Goal: Task Accomplishment & Management: Complete application form

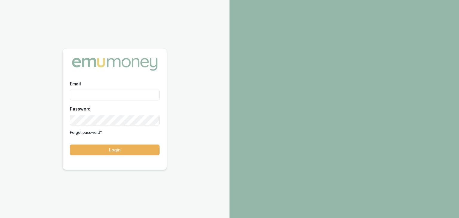
click at [91, 96] on input "Email" at bounding box center [115, 95] width 90 height 11
type input "[EMAIL_ADDRESS][PERSON_NAME][DOMAIN_NAME]"
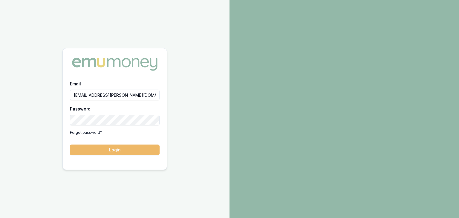
click at [111, 150] on button "Login" at bounding box center [115, 150] width 90 height 11
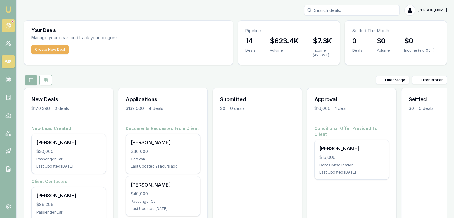
click at [8, 23] on icon at bounding box center [8, 26] width 6 height 6
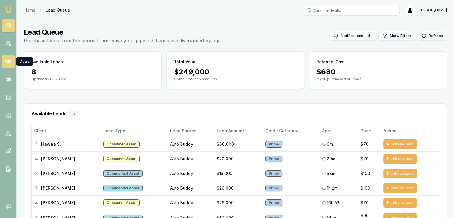
click at [9, 59] on icon at bounding box center [8, 62] width 6 height 6
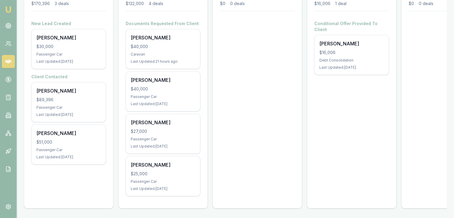
scroll to position [109, 0]
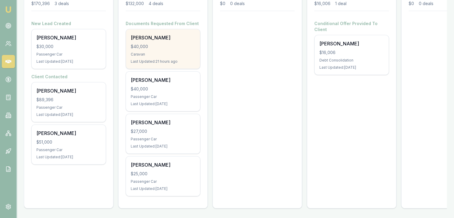
click at [147, 37] on div "Joel Cheetham $40,000 Caravan Last Updated: 21 hours ago" at bounding box center [163, 48] width 74 height 39
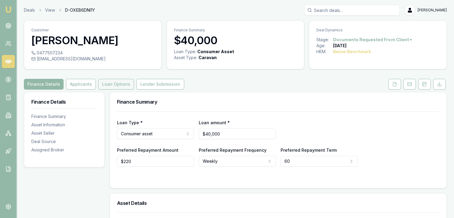
click at [111, 82] on button "Loan Options" at bounding box center [116, 84] width 36 height 11
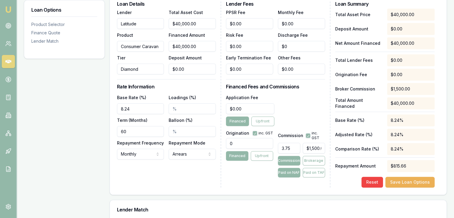
scroll to position [179, 0]
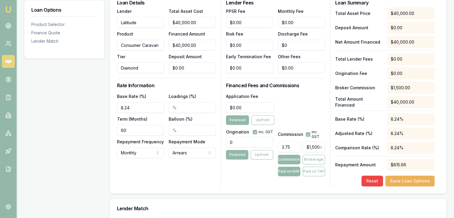
click at [136, 105] on input "8.24" at bounding box center [140, 107] width 47 height 11
drag, startPoint x: 139, startPoint y: 104, endPoint x: 101, endPoint y: 104, distance: 37.3
click at [101, 104] on div "Loan Options Product Selector Finance Quote Lender Match Product Selector Consu…" at bounding box center [235, 140] width 423 height 455
type input "15.99%"
click at [238, 142] on input "0" at bounding box center [249, 142] width 47 height 11
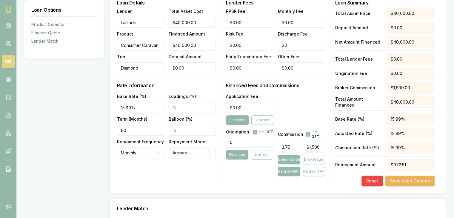
drag, startPoint x: 238, startPoint y: 141, endPoint x: 215, endPoint y: 142, distance: 23.0
click at [215, 142] on div "Loan Details Lender Latitude Product Consumer Caravan Tier Diamond Total Asset …" at bounding box center [278, 93] width 323 height 186
type input "2200.00"
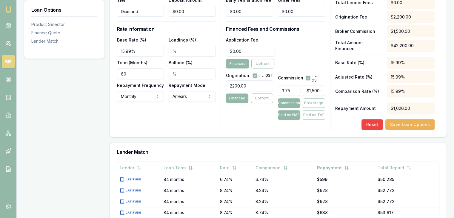
scroll to position [239, 0]
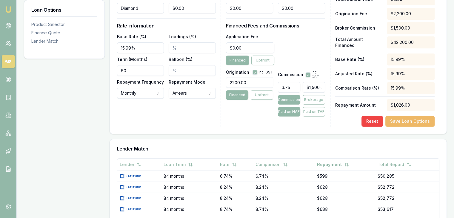
click at [406, 121] on button "Save Loan Options" at bounding box center [410, 121] width 49 height 11
click at [132, 70] on input "60" at bounding box center [140, 70] width 47 height 11
drag, startPoint x: 132, startPoint y: 70, endPoint x: 90, endPoint y: 70, distance: 42.1
click at [90, 70] on div "Loan Options Product Selector Finance Quote Lender Match Product Selector Consu…" at bounding box center [235, 80] width 423 height 455
click at [143, 107] on div "Loan Details Lender Latitude Product Consumer Caravan Tier Diamond Total Asset …" at bounding box center [169, 34] width 104 height 186
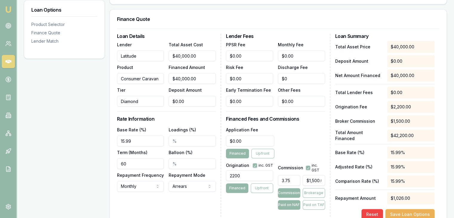
scroll to position [179, 0]
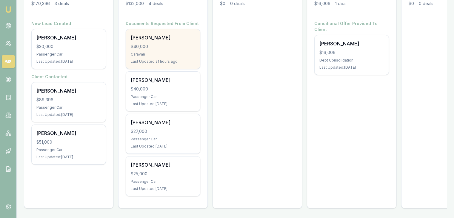
click at [153, 52] on div "Caravan" at bounding box center [163, 54] width 65 height 5
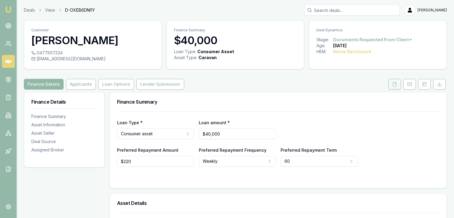
click at [395, 83] on icon at bounding box center [395, 84] width 5 height 5
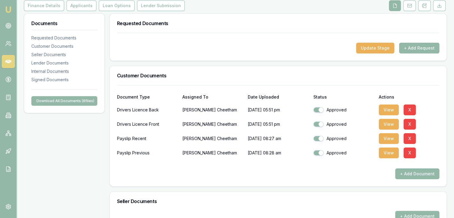
scroll to position [90, 0]
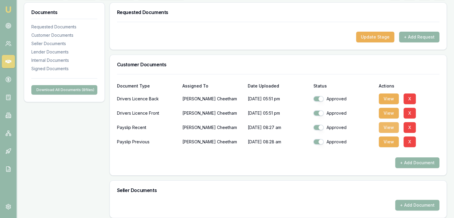
click at [387, 126] on button "View" at bounding box center [389, 127] width 20 height 11
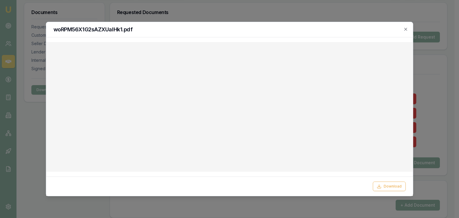
click at [406, 28] on icon "button" at bounding box center [405, 29] width 5 height 5
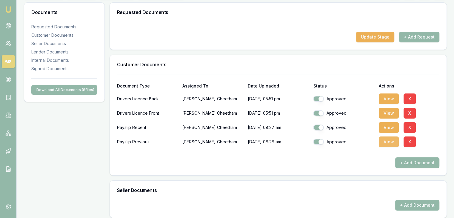
click at [388, 141] on button "View" at bounding box center [389, 142] width 20 height 11
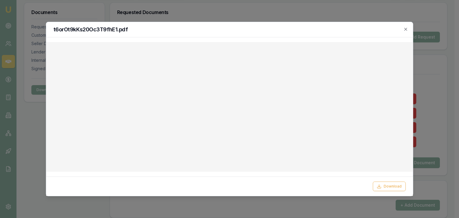
click at [435, 66] on div at bounding box center [229, 109] width 459 height 218
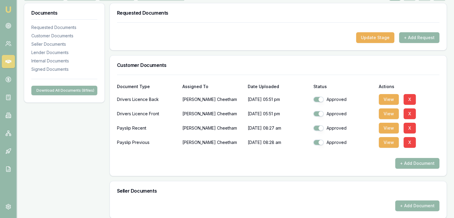
scroll to position [0, 0]
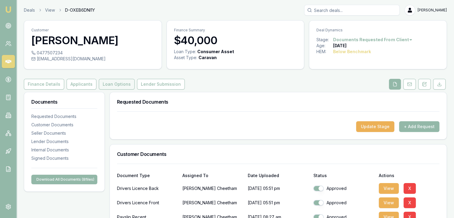
click at [110, 83] on button "Loan Options" at bounding box center [117, 84] width 36 height 11
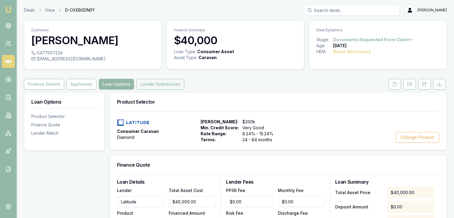
click at [148, 84] on button "Lender Submission" at bounding box center [161, 84] width 48 height 11
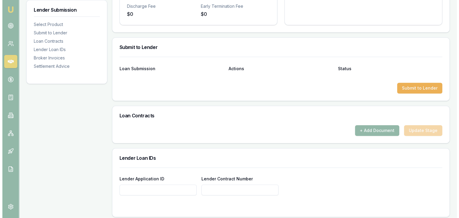
scroll to position [269, 0]
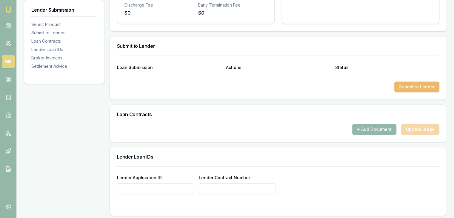
click at [416, 87] on button "Submit to Lender" at bounding box center [417, 87] width 45 height 11
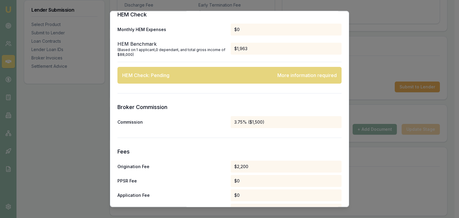
scroll to position [329, 0]
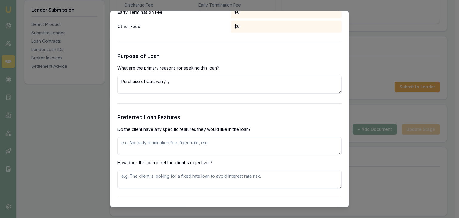
scroll to position [597, 0]
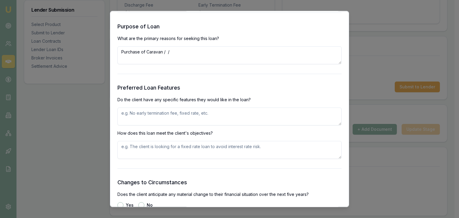
click at [142, 113] on textarea at bounding box center [229, 117] width 224 height 18
type textarea "None"
click at [133, 147] on textarea at bounding box center [229, 150] width 224 height 18
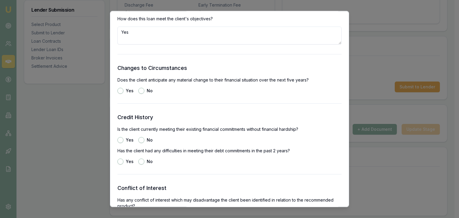
scroll to position [717, 0]
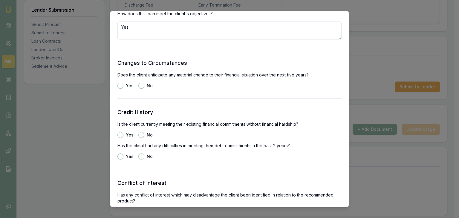
type textarea "Yes"
drag, startPoint x: 139, startPoint y: 87, endPoint x: 153, endPoint y: 90, distance: 14.5
click at [139, 86] on button "No" at bounding box center [141, 86] width 6 height 6
radio input "true"
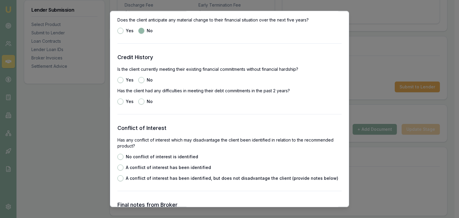
scroll to position [777, 0]
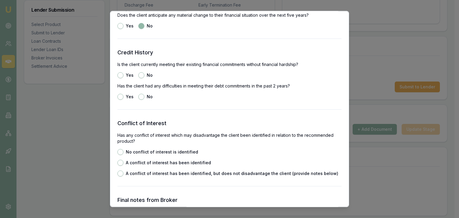
click at [119, 75] on button "Yes" at bounding box center [120, 76] width 6 height 6
radio input "true"
click at [141, 96] on button "No" at bounding box center [141, 97] width 6 height 6
radio input "true"
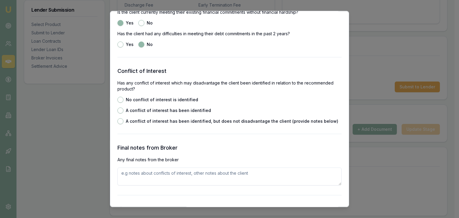
scroll to position [836, 0]
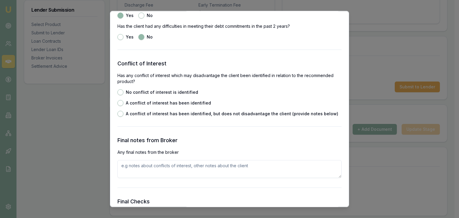
click at [119, 92] on button "No conflict of interest is identified" at bounding box center [120, 93] width 6 height 6
radio input "true"
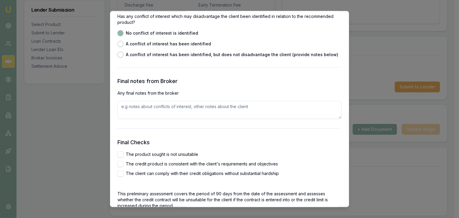
scroll to position [896, 0]
click at [148, 103] on textarea at bounding box center [229, 110] width 224 height 18
type textarea "C"
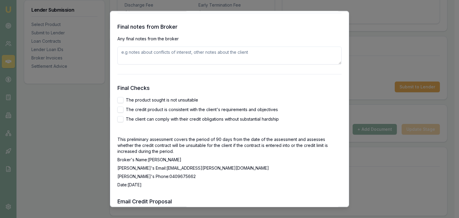
scroll to position [956, 0]
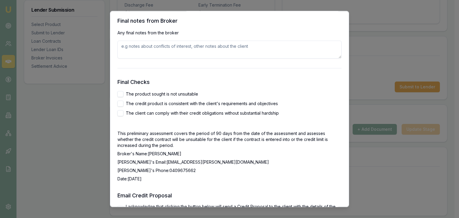
click at [124, 93] on div "The product sought is not unsuitable" at bounding box center [229, 94] width 224 height 6
click at [119, 93] on button "The product sought is not unsuitable" at bounding box center [120, 94] width 6 height 6
checkbox input "true"
click at [119, 105] on button "The credit product is consistent with the client's requirements and objectives" at bounding box center [120, 104] width 6 height 6
checkbox input "true"
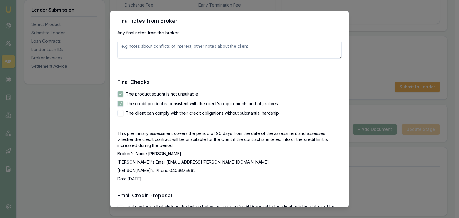
click at [121, 113] on button "The client can comply with their credit obligations without substantial hardship" at bounding box center [120, 114] width 6 height 6
checkbox input "true"
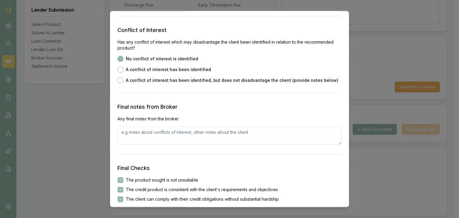
scroll to position [866, 0]
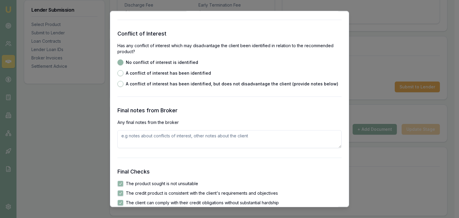
click at [132, 142] on textarea at bounding box center [229, 140] width 224 height 18
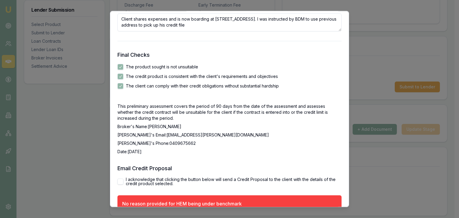
scroll to position [1037, 0]
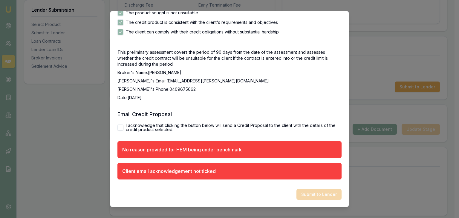
type textarea "Client shares expenses and is now boarding at 634 Hay Point Road Alligator Cree…"
click at [121, 126] on button "I acknowledge that clicking the button below will send a Credit Proposal to the…" at bounding box center [120, 128] width 6 height 6
checkbox input "true"
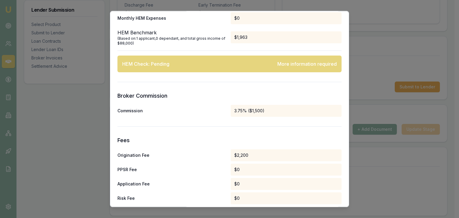
scroll to position [299, 0]
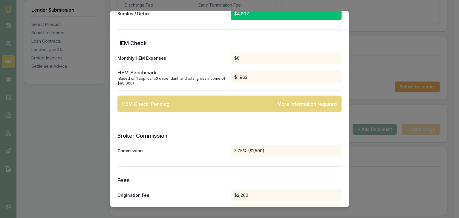
click at [166, 92] on div "HEM Check Monthly HEM Expenses $0 HEM Benchmark (Based on: 1 applicant , 0 depe…" at bounding box center [229, 75] width 224 height 73
click at [165, 83] on div "(Based on: 1 applicant , 0 dependant , and total gross income of $88,000 )" at bounding box center [172, 81] width 111 height 10
click at [187, 132] on h3 "Broker Commission" at bounding box center [229, 136] width 224 height 8
click at [259, 106] on div "HEM Check: Pending More information required" at bounding box center [229, 104] width 224 height 17
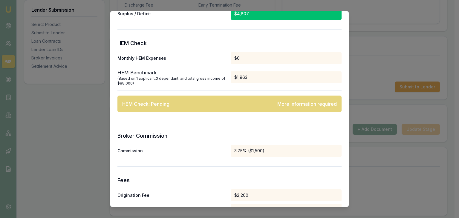
click at [272, 99] on div "HEM Check: Pending More information required" at bounding box center [229, 104] width 224 height 17
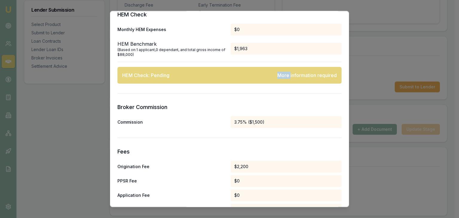
scroll to position [329, 0]
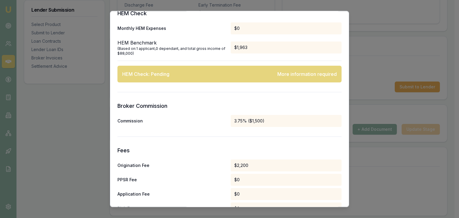
click at [287, 74] on div "More information required" at bounding box center [306, 74] width 59 height 7
click at [301, 79] on div "HEM Check: Pending More information required" at bounding box center [229, 74] width 224 height 17
click at [188, 79] on div "HEM Check: Pending More information required" at bounding box center [229, 74] width 224 height 17
click at [142, 76] on div "HEM Check: Pending" at bounding box center [145, 74] width 47 height 7
click at [288, 78] on div "HEM Check: Pending More information required" at bounding box center [229, 74] width 224 height 17
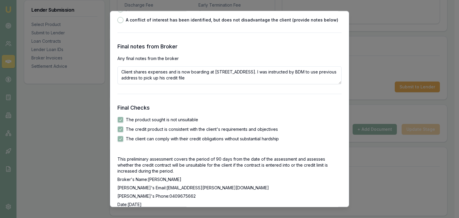
scroll to position [926, 0]
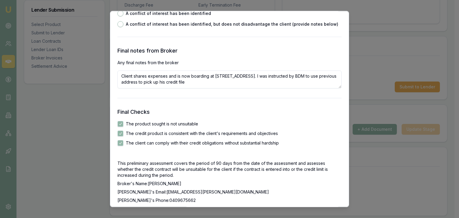
drag, startPoint x: 121, startPoint y: 74, endPoint x: 274, endPoint y: 84, distance: 153.2
click at [274, 84] on textarea "Client shares expenses and is now boarding at 634 Hay Point Road Alligator Cree…" at bounding box center [229, 80] width 224 height 18
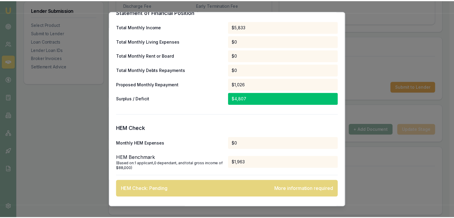
scroll to position [0, 0]
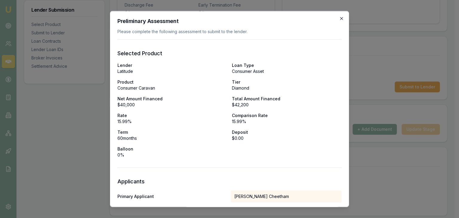
click at [339, 18] on icon "button" at bounding box center [341, 18] width 5 height 5
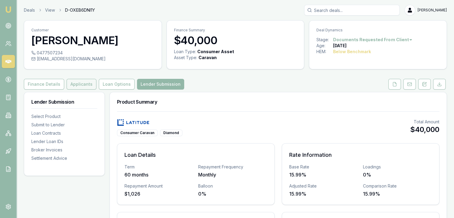
click at [81, 83] on button "Applicants" at bounding box center [82, 84] width 30 height 11
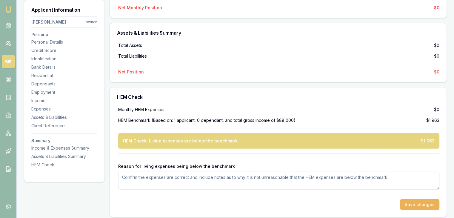
scroll to position [1444, 0]
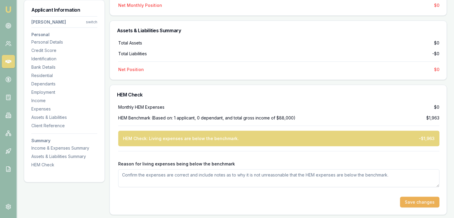
click at [148, 175] on textarea "Reason for living expenses being below the benchmark" at bounding box center [278, 178] width 321 height 18
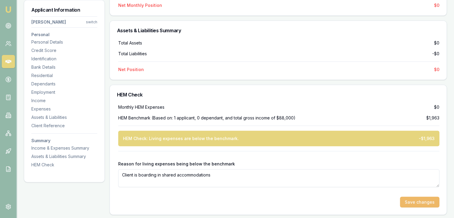
type textarea "Client is boarding in shared accommodations"
click at [414, 200] on button "Save changes" at bounding box center [419, 202] width 39 height 11
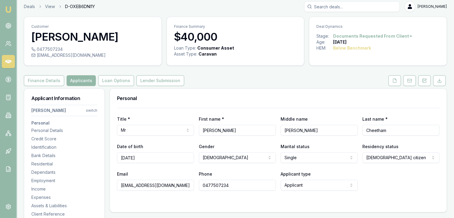
scroll to position [0, 0]
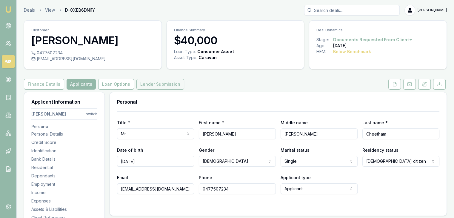
click at [163, 86] on button "Lender Submission" at bounding box center [161, 84] width 48 height 11
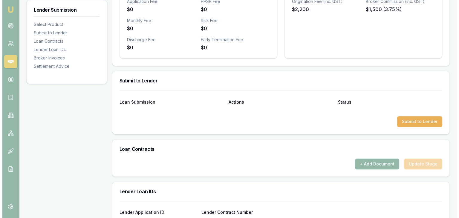
scroll to position [239, 0]
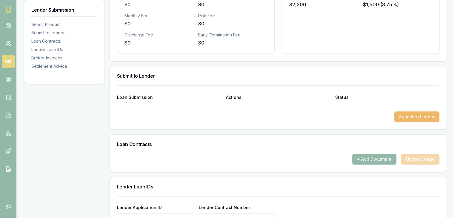
click at [419, 114] on button "Submit to Lender" at bounding box center [417, 116] width 45 height 11
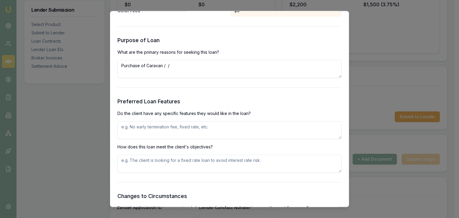
scroll to position [670, 0]
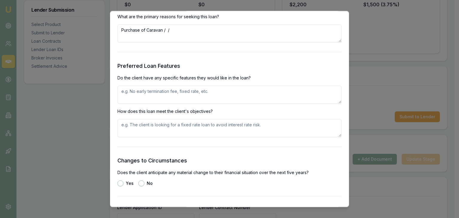
click at [138, 94] on textarea at bounding box center [229, 95] width 224 height 18
type textarea "None"
click at [137, 126] on textarea at bounding box center [229, 128] width 224 height 18
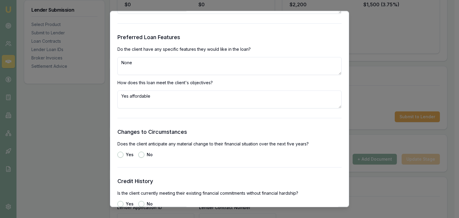
scroll to position [760, 0]
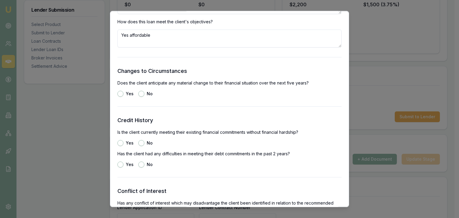
type textarea "Yes affordable"
click at [141, 93] on button "No" at bounding box center [141, 94] width 6 height 6
radio input "true"
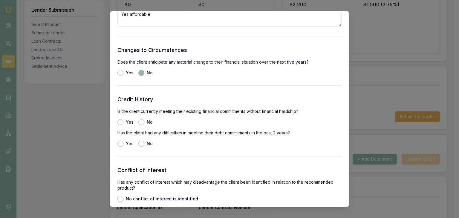
scroll to position [820, 0]
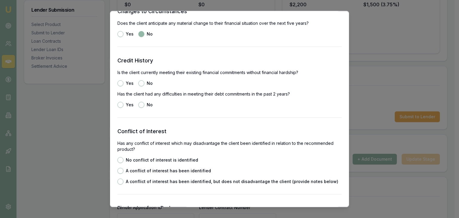
click at [120, 83] on button "Yes" at bounding box center [120, 84] width 6 height 6
radio input "true"
click at [142, 103] on button "No" at bounding box center [141, 105] width 6 height 6
radio input "true"
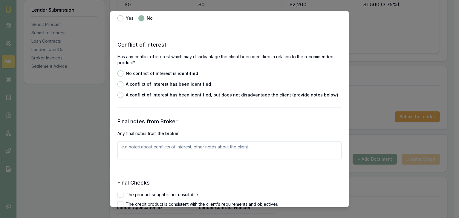
scroll to position [909, 0]
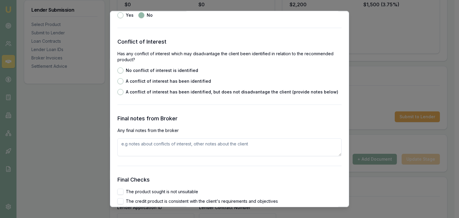
click at [120, 71] on button "No conflict of interest is identified" at bounding box center [120, 71] width 6 height 6
radio input "true"
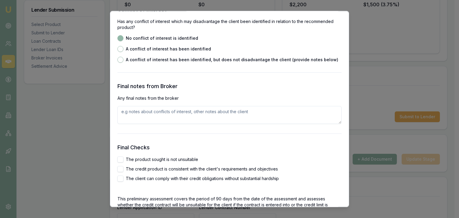
scroll to position [969, 0]
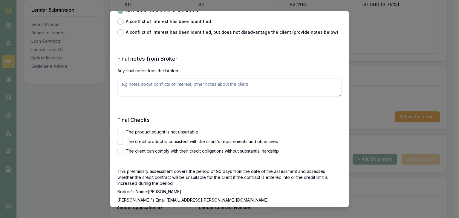
click at [130, 86] on textarea at bounding box center [229, 88] width 224 height 18
paste textarea "Client shares expenses and is now boarding at 634 Hay Point Road Alligator Cree…"
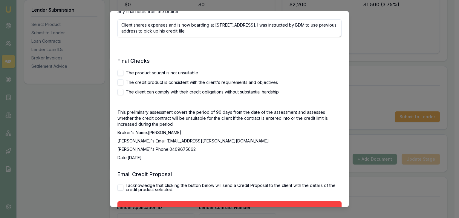
scroll to position [1029, 0]
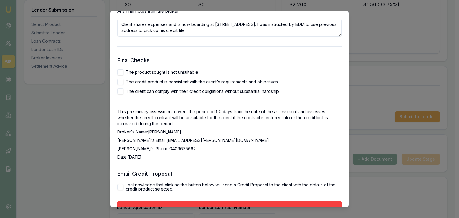
type textarea "Client shares expenses and is now boarding at 634 Hay Point Road Alligator Cree…"
click at [118, 74] on button "The product sought is not unsuitable" at bounding box center [120, 73] width 6 height 6
checkbox input "true"
click at [119, 83] on button "The credit product is consistent with the client's requirements and objectives" at bounding box center [120, 82] width 6 height 6
checkbox input "true"
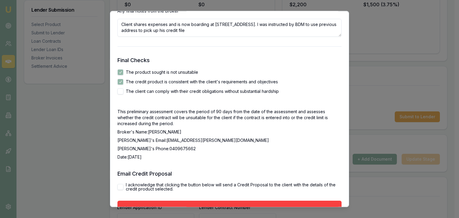
click at [119, 93] on button "The client can comply with their credit obligations without substantial hardship" at bounding box center [120, 92] width 6 height 6
checkbox input "true"
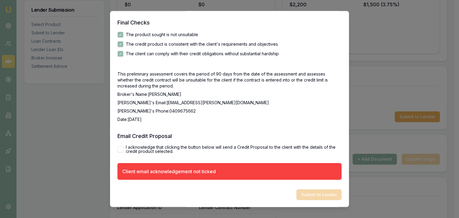
scroll to position [1067, 0]
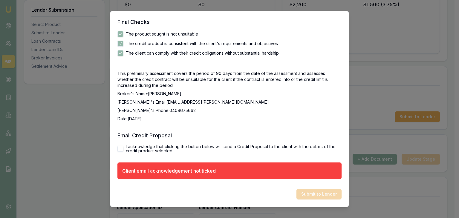
click at [122, 145] on div "I acknowledge that clicking the button below will send a Credit Proposal to the…" at bounding box center [229, 149] width 224 height 8
click at [120, 148] on button "I acknowledge that clicking the button below will send a Credit Proposal to the…" at bounding box center [120, 149] width 6 height 6
checkbox input "true"
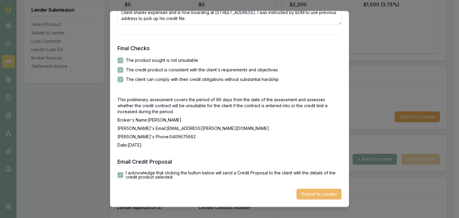
click at [306, 193] on button "Submit to Lender" at bounding box center [318, 194] width 45 height 11
